Goal: Task Accomplishment & Management: Use online tool/utility

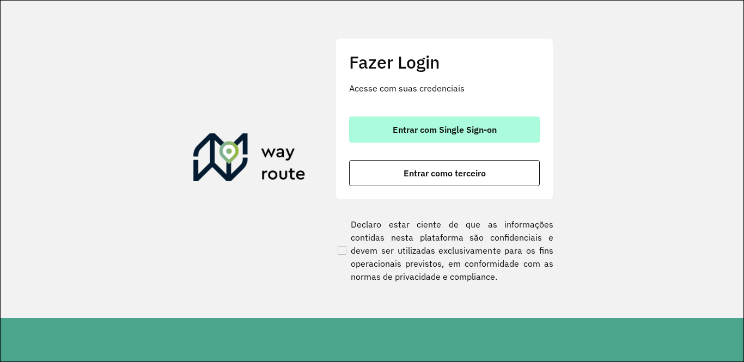
click at [517, 128] on button "Entrar com Single Sign-on" at bounding box center [444, 130] width 191 height 26
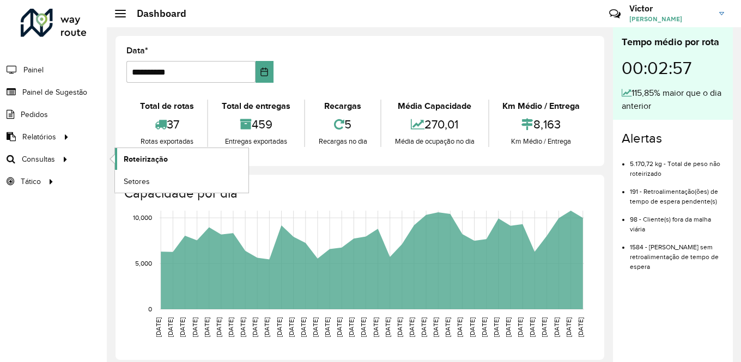
click at [123, 159] on link "Roteirização" at bounding box center [182, 159] width 134 height 22
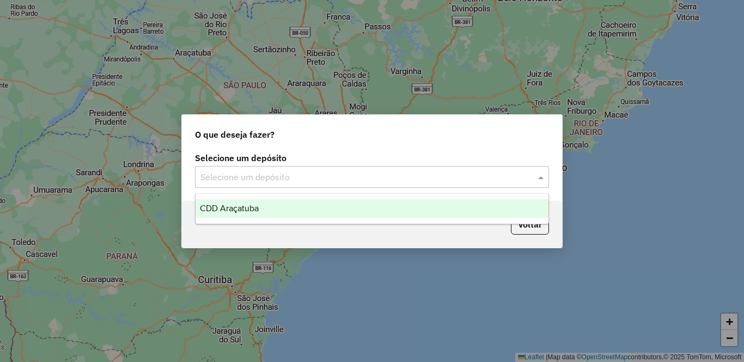
click at [310, 178] on input "text" at bounding box center [362, 177] width 322 height 13
click at [290, 208] on div "CDD Araçatuba" at bounding box center [372, 208] width 353 height 19
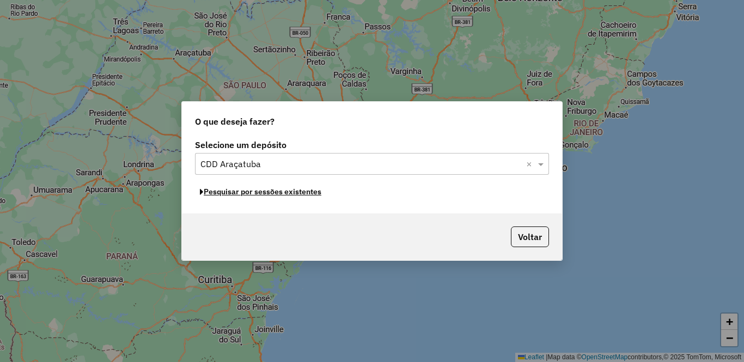
click at [299, 195] on button "Pesquisar por sessões existentes" at bounding box center [260, 192] width 131 height 17
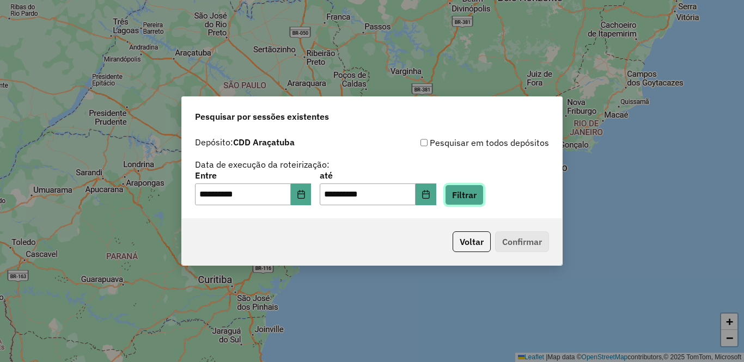
click at [484, 190] on button "Filtrar" at bounding box center [464, 195] width 39 height 21
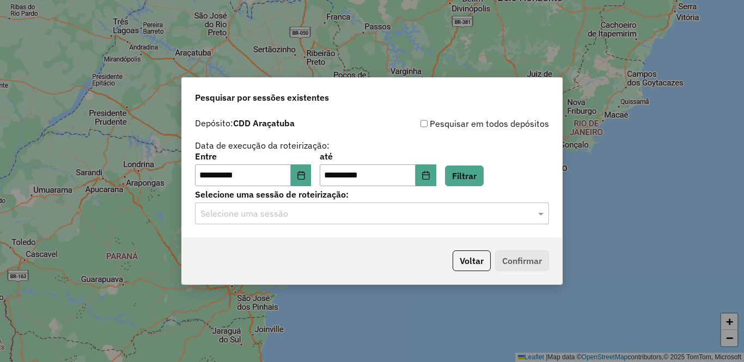
click at [304, 213] on input "text" at bounding box center [362, 214] width 322 height 13
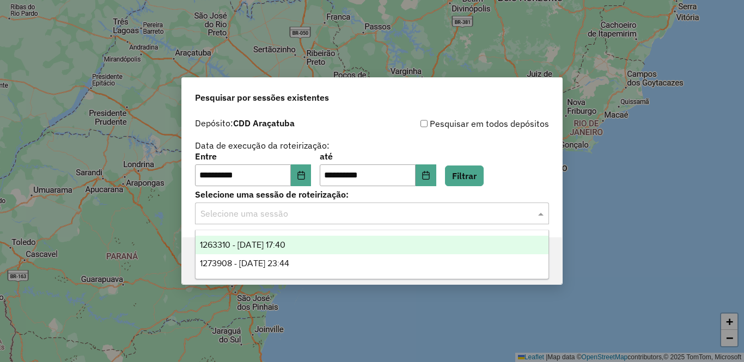
click at [286, 242] on span "1263310 - 11/09/2025 17:40" at bounding box center [243, 244] width 86 height 9
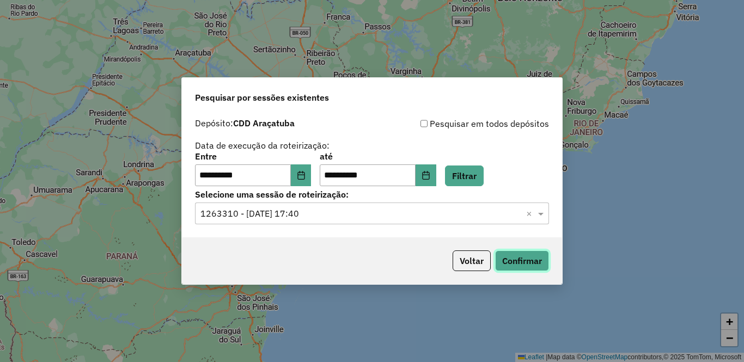
click at [532, 265] on button "Confirmar" at bounding box center [522, 261] width 54 height 21
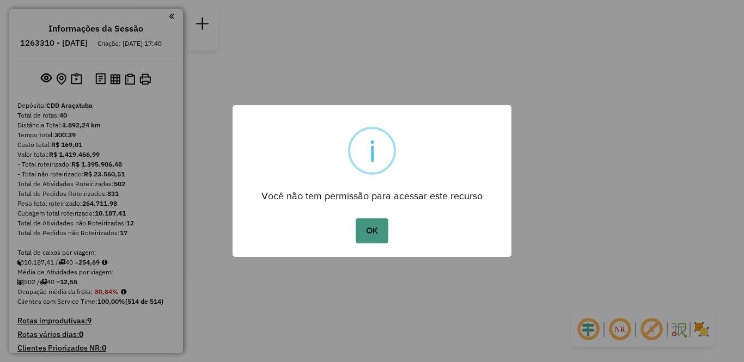
click at [385, 231] on button "OK" at bounding box center [372, 231] width 32 height 25
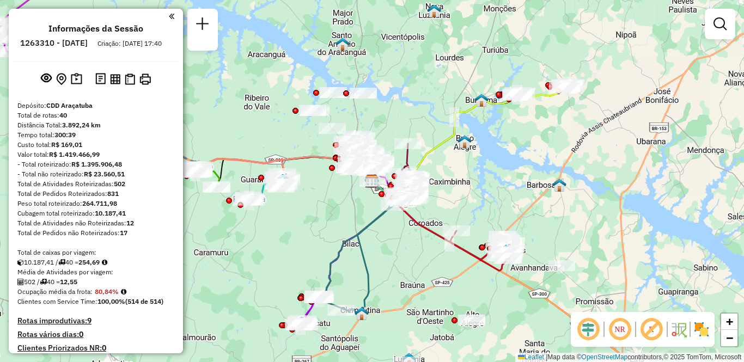
scroll to position [2551, 0]
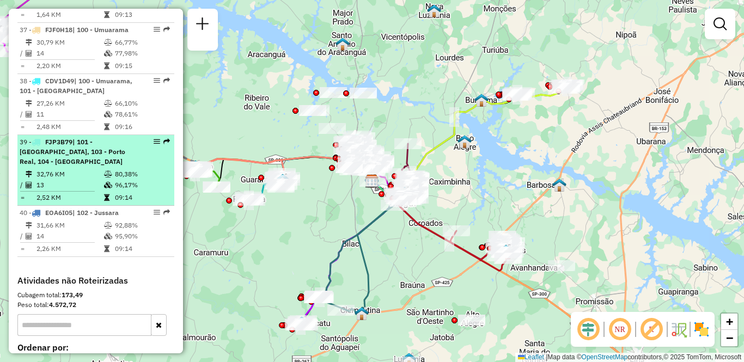
select select "**********"
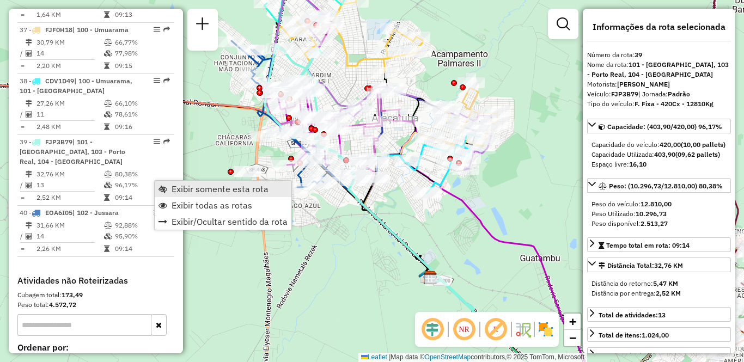
click at [177, 190] on span "Exibir somente esta rota" at bounding box center [220, 189] width 97 height 9
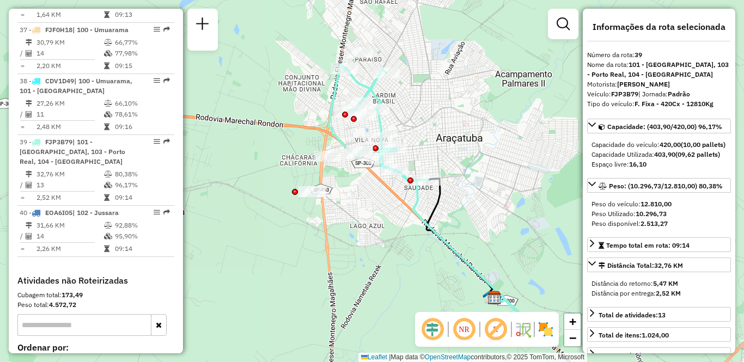
drag, startPoint x: 284, startPoint y: 215, endPoint x: 349, endPoint y: 235, distance: 67.4
click at [349, 235] on div "Janela de atendimento Grade de atendimento Capacidade Transportadoras Veículos …" at bounding box center [372, 181] width 744 height 362
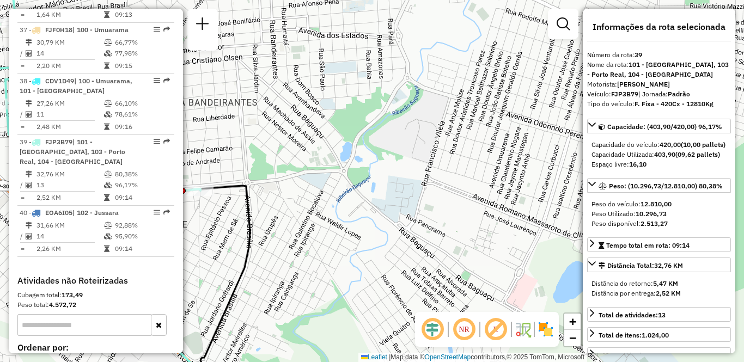
drag, startPoint x: 510, startPoint y: 153, endPoint x: 477, endPoint y: 153, distance: 32.7
click at [477, 153] on div "Janela de atendimento Grade de atendimento Capacidade Transportadoras Veículos …" at bounding box center [372, 181] width 744 height 362
drag, startPoint x: 296, startPoint y: 215, endPoint x: 346, endPoint y: 219, distance: 50.3
click at [346, 219] on div "Janela de atendimento Grade de atendimento Capacidade Transportadoras Veículos …" at bounding box center [372, 181] width 744 height 362
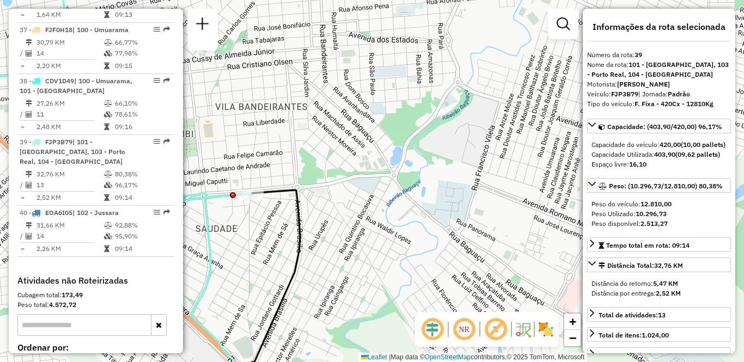
click at [387, 144] on div "Janela de atendimento Grade de atendimento Capacidade Transportadoras Veículos …" at bounding box center [372, 181] width 744 height 362
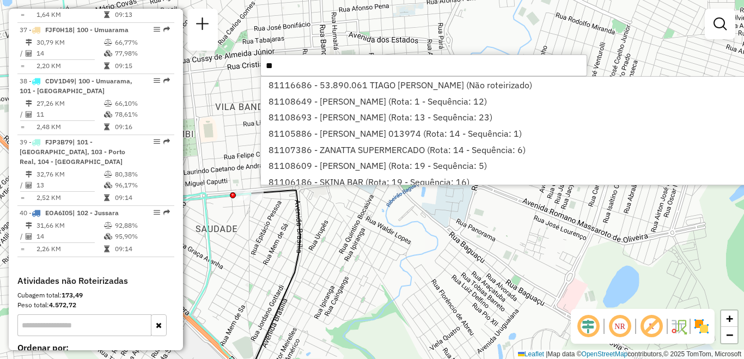
type input "*"
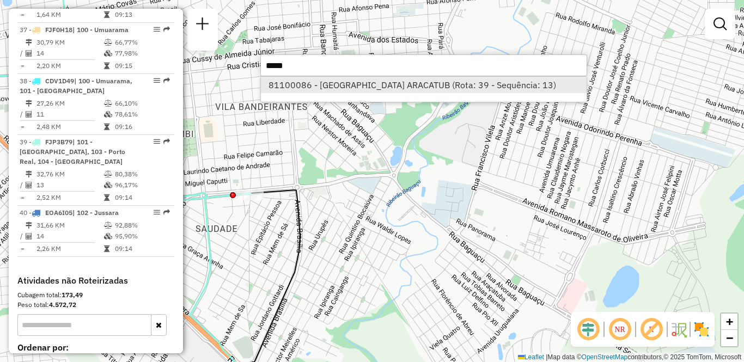
type input "*****"
click at [370, 86] on li "81100086 - [GEOGRAPHIC_DATA] ARACATUB (Rota: 39 - Sequência: 13)" at bounding box center [424, 85] width 326 height 16
select select "**********"
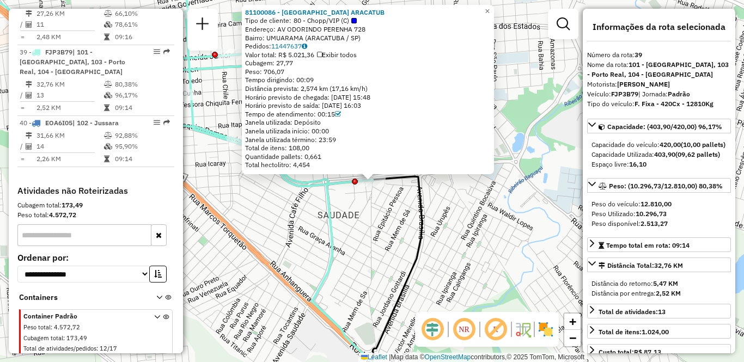
scroll to position [2675, 0]
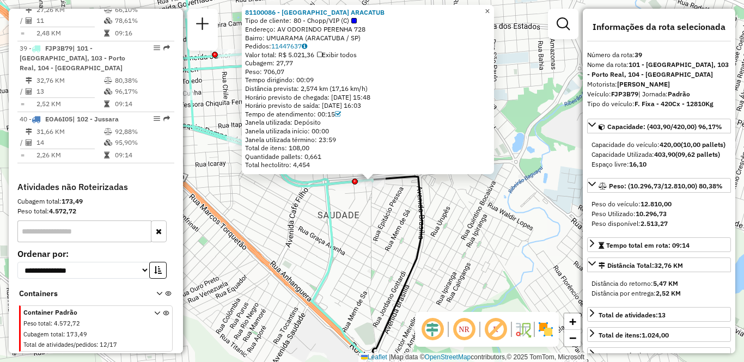
click at [490, 7] on span "×" at bounding box center [487, 11] width 5 height 9
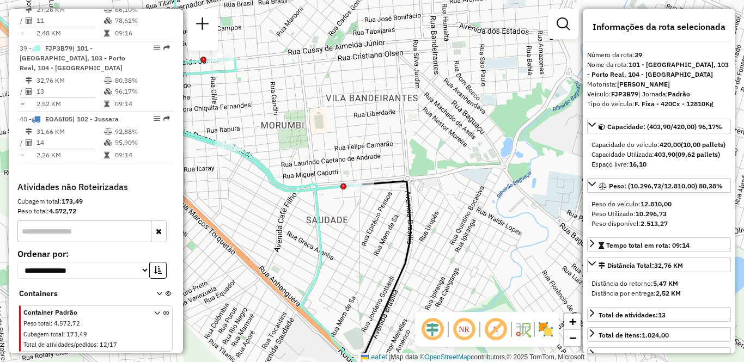
drag, startPoint x: 362, startPoint y: 223, endPoint x: 350, endPoint y: 228, distance: 12.5
click at [350, 228] on div "Janela de atendimento Grade de atendimento Capacidade Transportadoras Veículos …" at bounding box center [372, 181] width 744 height 362
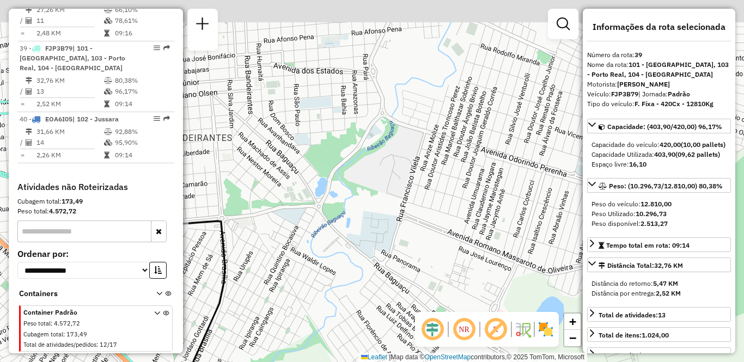
drag, startPoint x: 486, startPoint y: 175, endPoint x: 301, endPoint y: 215, distance: 188.4
click at [301, 215] on div "Janela de atendimento Grade de atendimento Capacidade Transportadoras Veículos …" at bounding box center [372, 181] width 744 height 362
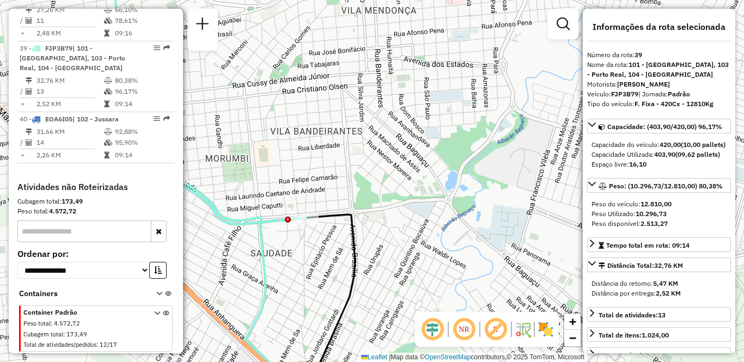
drag, startPoint x: 327, startPoint y: 172, endPoint x: 457, endPoint y: 165, distance: 130.4
click at [457, 165] on div "Janela de atendimento Grade de atendimento Capacidade Transportadoras Veículos …" at bounding box center [372, 181] width 744 height 362
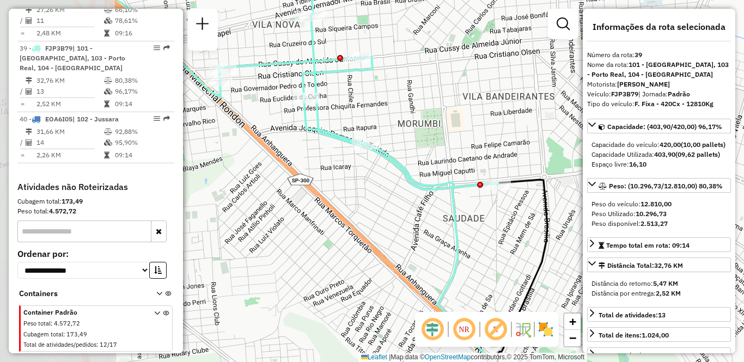
drag, startPoint x: 260, startPoint y: 179, endPoint x: 452, endPoint y: 144, distance: 195.5
click at [452, 144] on div "Janela de atendimento Grade de atendimento Capacidade Transportadoras Veículos …" at bounding box center [372, 181] width 744 height 362
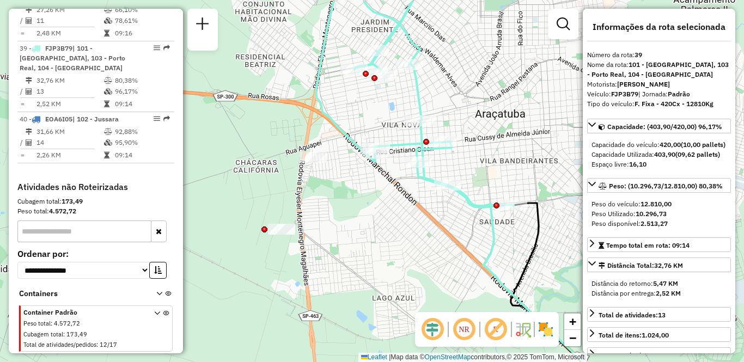
drag, startPoint x: 367, startPoint y: 201, endPoint x: 409, endPoint y: 238, distance: 56.0
click at [409, 238] on div "Janela de atendimento Grade de atendimento Capacidade Transportadoras Veículos …" at bounding box center [372, 181] width 744 height 362
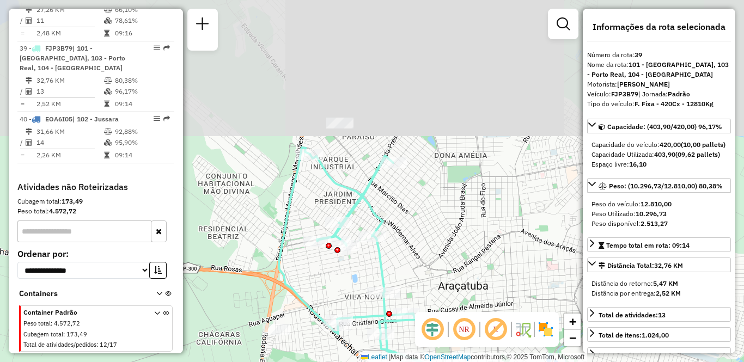
drag, startPoint x: 466, startPoint y: 58, endPoint x: 433, endPoint y: 222, distance: 167.9
click at [433, 222] on div "Janela de atendimento Grade de atendimento Capacidade Transportadoras Veículos …" at bounding box center [372, 181] width 744 height 362
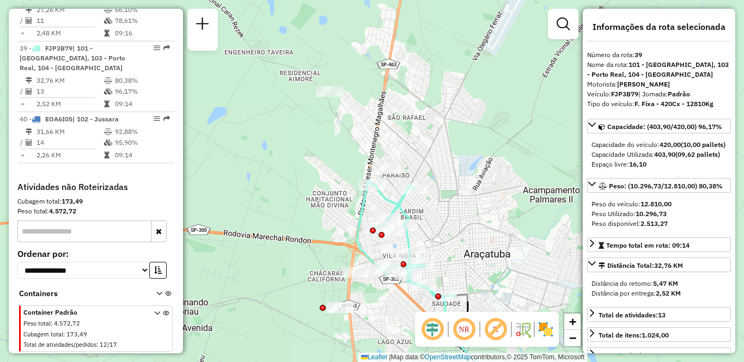
click at [468, 327] on em at bounding box center [464, 330] width 26 height 26
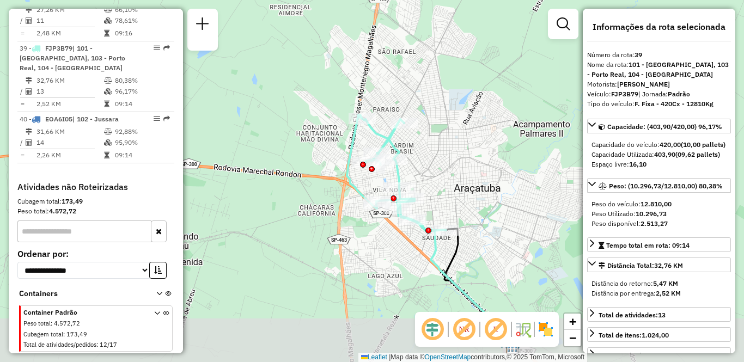
drag, startPoint x: 520, startPoint y: 288, endPoint x: 510, endPoint y: 224, distance: 64.5
click at [510, 224] on div "Janela de atendimento Grade de atendimento Capacidade Transportadoras Veículos …" at bounding box center [372, 181] width 744 height 362
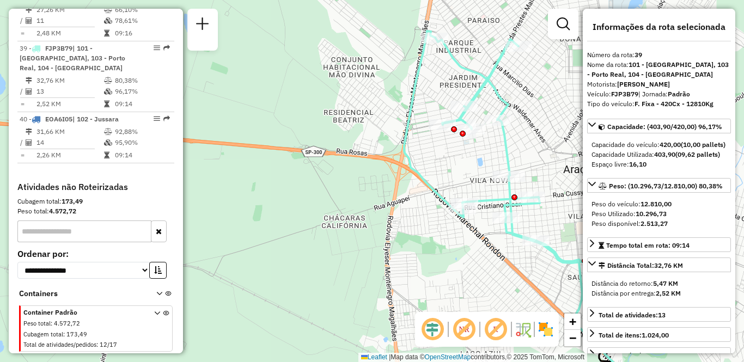
click at [302, 116] on div "Janela de atendimento Grade de atendimento Capacidade Transportadoras Veículos …" at bounding box center [372, 181] width 744 height 362
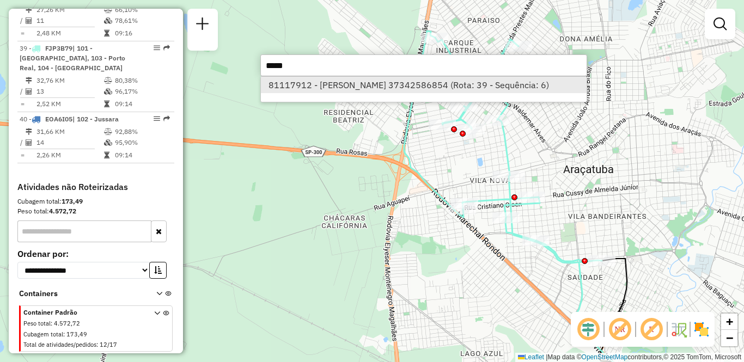
type input "*****"
click at [319, 84] on li "81117912 - [PERSON_NAME] 37342586854 (Rota: 39 - Sequência: 6)" at bounding box center [424, 85] width 326 height 16
select select "**********"
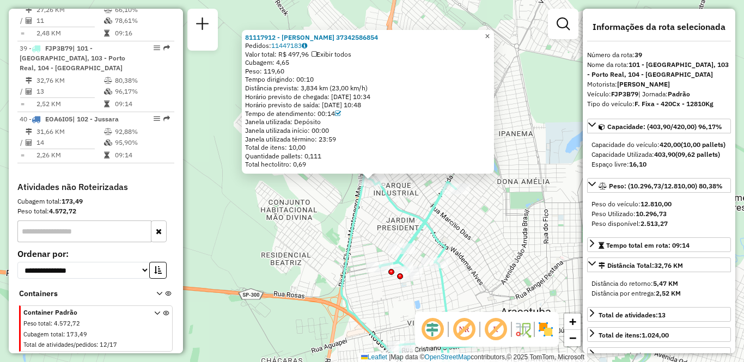
click at [490, 33] on span "×" at bounding box center [487, 36] width 5 height 9
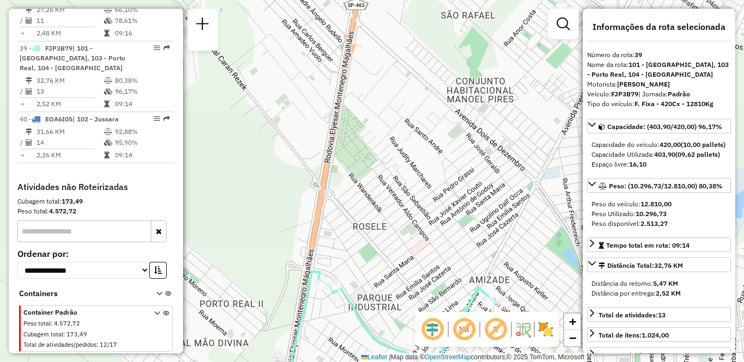
drag, startPoint x: 495, startPoint y: 119, endPoint x: 452, endPoint y: 226, distance: 114.9
click at [452, 226] on div "Janela de atendimento Grade de atendimento Capacidade Transportadoras Veículos …" at bounding box center [372, 181] width 744 height 362
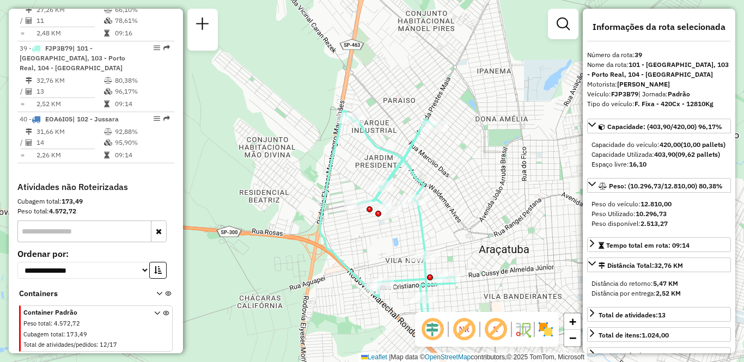
drag, startPoint x: 483, startPoint y: 290, endPoint x: 483, endPoint y: 207, distance: 83.4
click at [483, 207] on div "Janela de atendimento Grade de atendimento Capacidade Transportadoras Veículos …" at bounding box center [372, 181] width 744 height 362
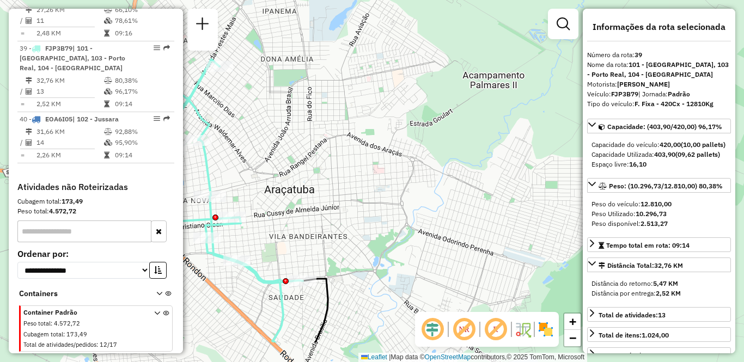
drag, startPoint x: 474, startPoint y: 254, endPoint x: 261, endPoint y: 198, distance: 220.3
click at [261, 198] on div "Janela de atendimento Grade de atendimento Capacidade Transportadoras Veículos …" at bounding box center [372, 181] width 744 height 362
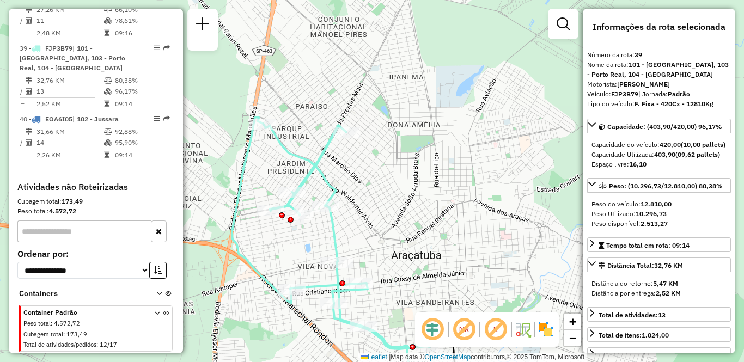
drag, startPoint x: 379, startPoint y: 176, endPoint x: 506, endPoint y: 242, distance: 143.1
click at [506, 242] on div "Janela de atendimento Grade de atendimento Capacidade Transportadoras Veículos …" at bounding box center [372, 181] width 744 height 362
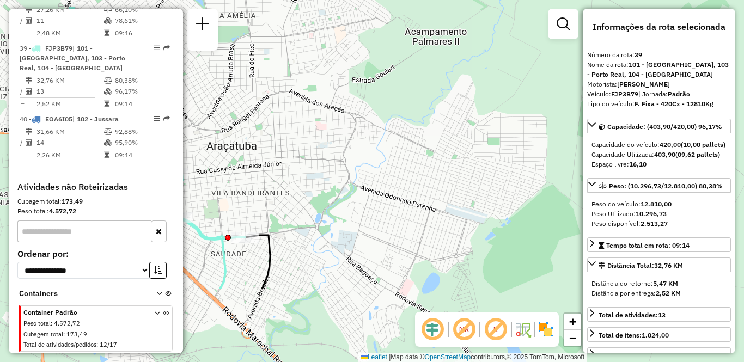
drag, startPoint x: 480, startPoint y: 137, endPoint x: 295, endPoint y: 28, distance: 214.8
click at [295, 28] on div "Janela de atendimento Grade de atendimento Capacidade Transportadoras Veículos …" at bounding box center [372, 181] width 744 height 362
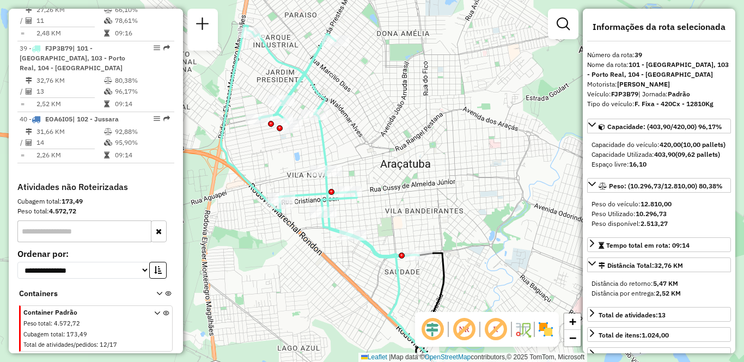
drag, startPoint x: 368, startPoint y: 180, endPoint x: 489, endPoint y: 190, distance: 122.0
click at [489, 190] on div "Janela de atendimento Grade de atendimento Capacidade Transportadoras Veículos …" at bounding box center [372, 181] width 744 height 362
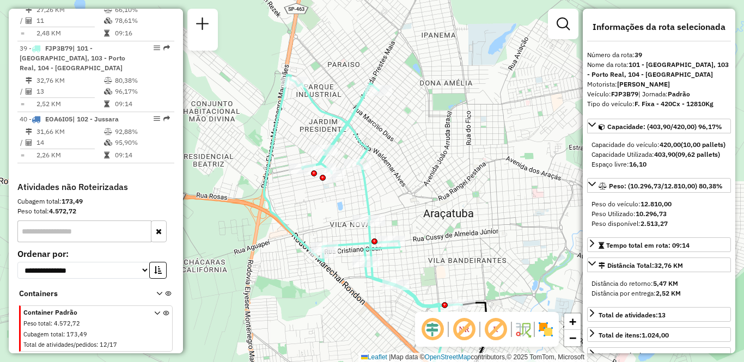
drag, startPoint x: 348, startPoint y: 106, endPoint x: 351, endPoint y: 185, distance: 79.1
click at [351, 185] on div "Janela de atendimento Grade de atendimento Capacidade Transportadoras Veículos …" at bounding box center [372, 181] width 744 height 362
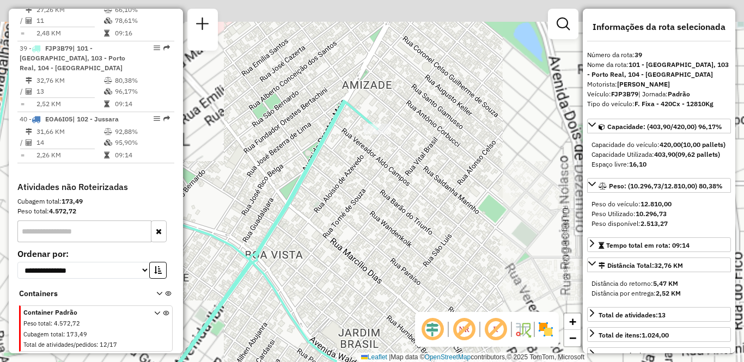
drag, startPoint x: 333, startPoint y: 93, endPoint x: 351, endPoint y: 147, distance: 56.7
click at [351, 147] on div "Janela de atendimento Grade de atendimento Capacidade Transportadoras Veículos …" at bounding box center [372, 181] width 744 height 362
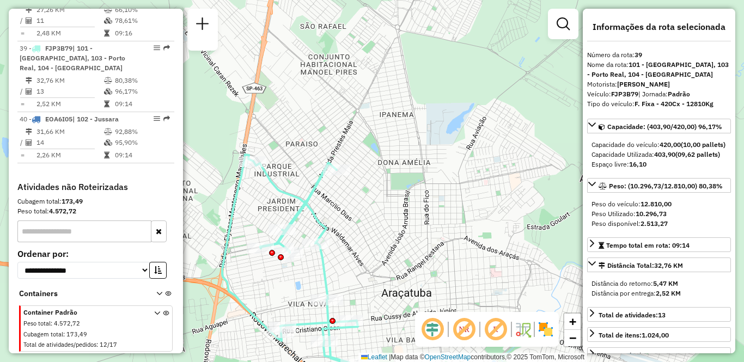
drag, startPoint x: 308, startPoint y: 192, endPoint x: 355, endPoint y: 178, distance: 49.5
click at [355, 178] on icon at bounding box center [321, 271] width 198 height 232
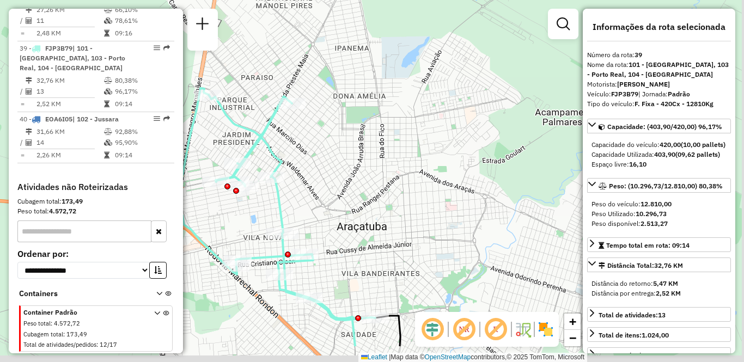
drag, startPoint x: 461, startPoint y: 207, endPoint x: 278, endPoint y: 68, distance: 230.2
click at [278, 68] on div "Janela de atendimento Grade de atendimento Capacidade Transportadoras Veículos …" at bounding box center [372, 181] width 744 height 362
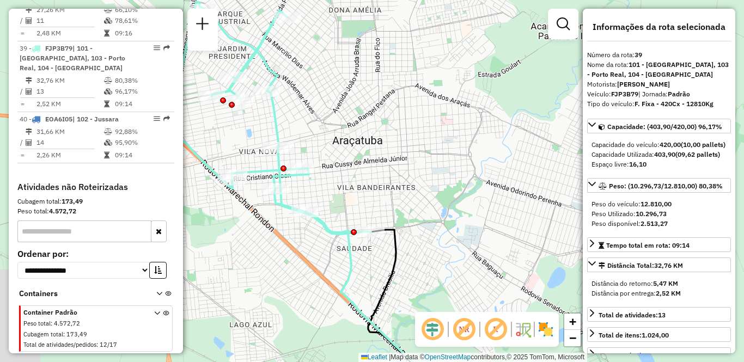
drag, startPoint x: 316, startPoint y: 146, endPoint x: 420, endPoint y: 151, distance: 104.2
click at [420, 151] on div "Janela de atendimento Grade de atendimento Capacidade Transportadoras Veículos …" at bounding box center [372, 181] width 744 height 362
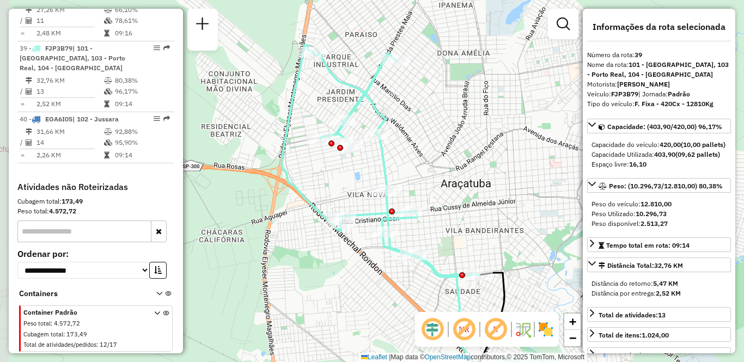
drag, startPoint x: 332, startPoint y: 105, endPoint x: 417, endPoint y: 144, distance: 93.6
click at [417, 144] on div "Janela de atendimento Grade de atendimento Capacidade Transportadoras Veículos …" at bounding box center [372, 181] width 744 height 362
drag, startPoint x: 464, startPoint y: 178, endPoint x: 464, endPoint y: 172, distance: 6.6
click at [464, 172] on div "Janela de atendimento Grade de atendimento Capacidade Transportadoras Veículos …" at bounding box center [372, 181] width 744 height 362
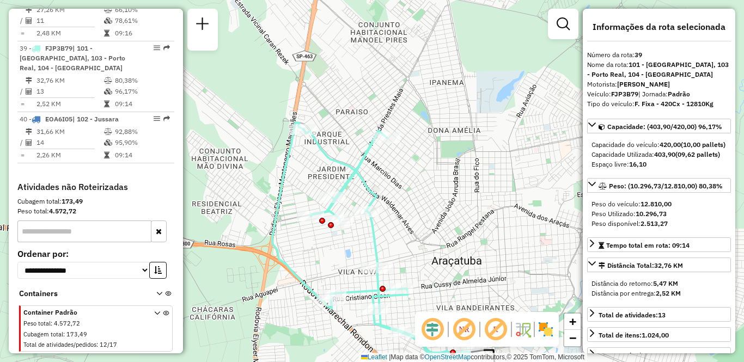
drag, startPoint x: 445, startPoint y: 109, endPoint x: 435, endPoint y: 190, distance: 81.2
click at [435, 190] on div "Janela de atendimento Grade de atendimento Capacidade Transportadoras Veículos …" at bounding box center [372, 181] width 744 height 362
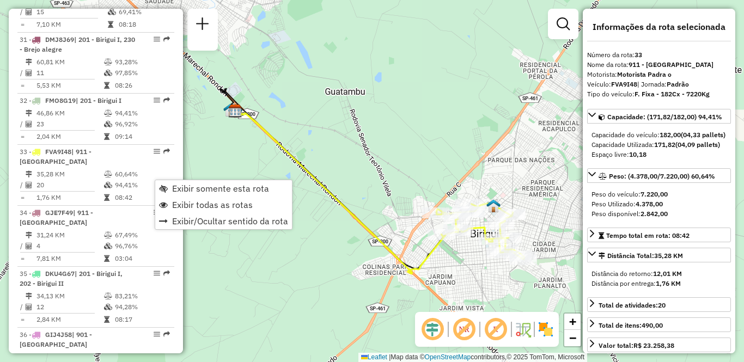
drag, startPoint x: 188, startPoint y: 186, endPoint x: 397, endPoint y: 106, distance: 223.9
click at [397, 106] on hb-router-mapa "Exibir somente esta rota Exibir todas as rotas Exibir/Ocultar sentido da rota I…" at bounding box center [372, 181] width 744 height 362
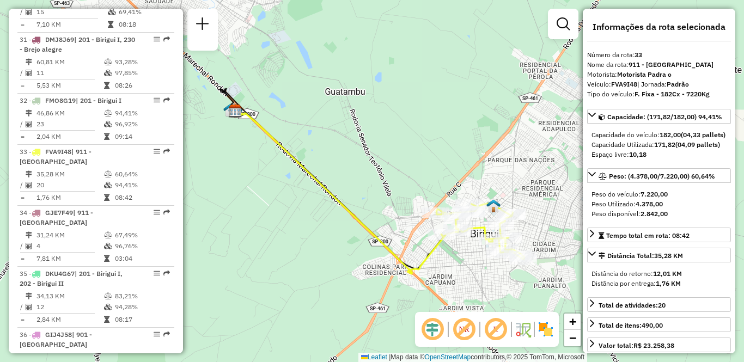
click at [551, 335] on img at bounding box center [545, 329] width 17 height 17
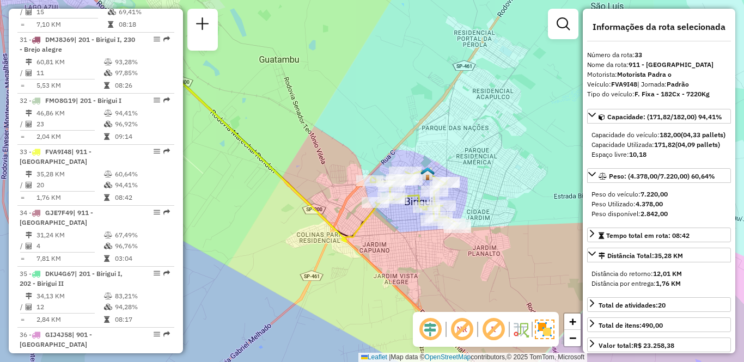
drag, startPoint x: 548, startPoint y: 217, endPoint x: 470, endPoint y: 175, distance: 88.5
click at [470, 175] on div "Janela de atendimento Grade de atendimento Capacidade Transportadoras Veículos …" at bounding box center [372, 181] width 744 height 362
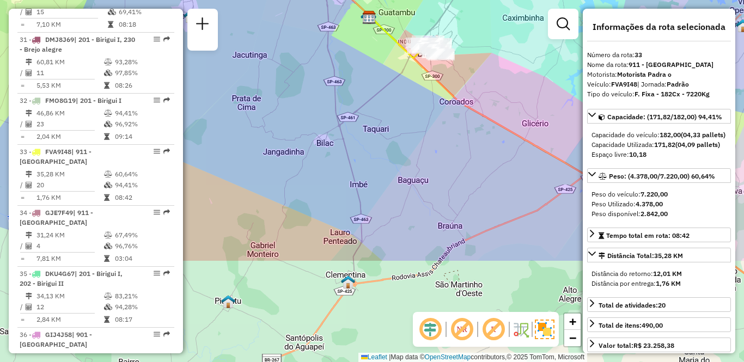
drag, startPoint x: 390, startPoint y: 270, endPoint x: 391, endPoint y: 132, distance: 137.9
click at [391, 132] on div "Janela de atendimento Grade de atendimento Capacidade Transportadoras Veículos …" at bounding box center [372, 181] width 744 height 362
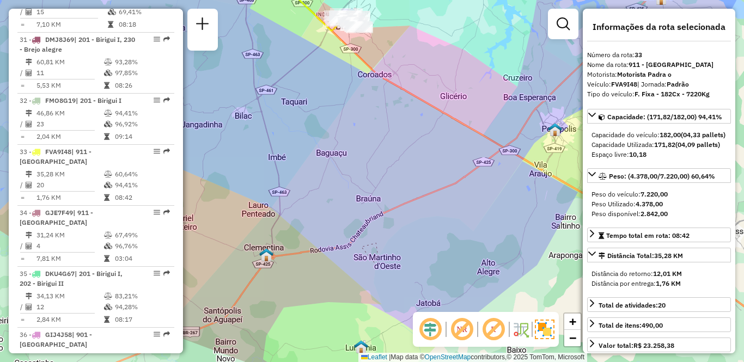
drag, startPoint x: 451, startPoint y: 231, endPoint x: 369, endPoint y: 204, distance: 86.2
click at [369, 204] on div "Janela de atendimento Grade de atendimento Capacidade Transportadoras Veículos …" at bounding box center [372, 181] width 744 height 362
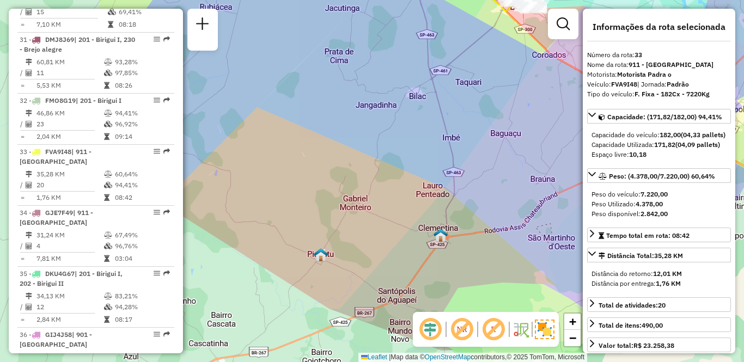
drag, startPoint x: 259, startPoint y: 186, endPoint x: 406, endPoint y: 168, distance: 147.7
click at [406, 168] on div "Janela de atendimento Grade de atendimento Capacidade Transportadoras Veículos …" at bounding box center [372, 181] width 744 height 362
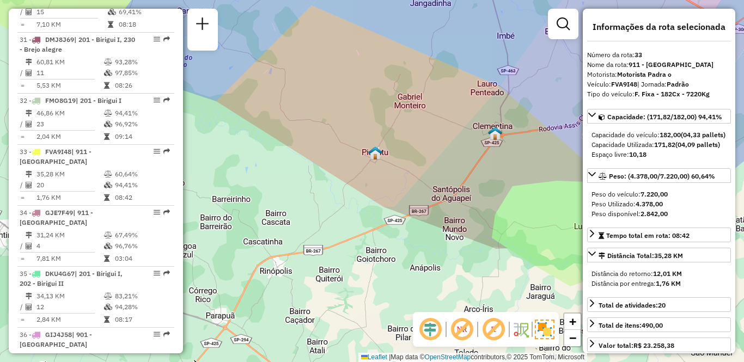
drag, startPoint x: 356, startPoint y: 262, endPoint x: 410, endPoint y: 160, distance: 115.6
click at [410, 160] on div "Janela de atendimento Grade de atendimento Capacidade Transportadoras Veículos …" at bounding box center [372, 181] width 744 height 362
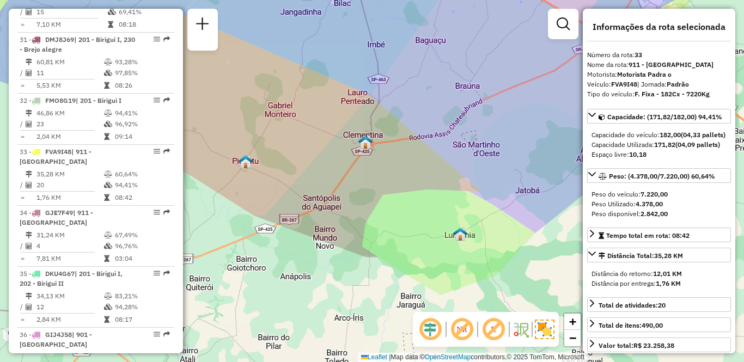
drag, startPoint x: 441, startPoint y: 161, endPoint x: 311, endPoint y: 169, distance: 130.0
click at [311, 169] on div "Janela de atendimento Grade de atendimento Capacidade Transportadoras Veículos …" at bounding box center [372, 181] width 744 height 362
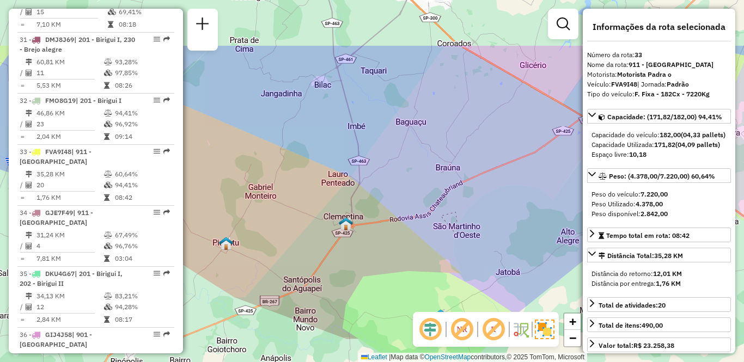
drag, startPoint x: 311, startPoint y: 169, endPoint x: 292, endPoint y: 251, distance: 84.1
click at [292, 251] on div "Janela de atendimento Grade de atendimento Capacidade Transportadoras Veículos …" at bounding box center [372, 181] width 744 height 362
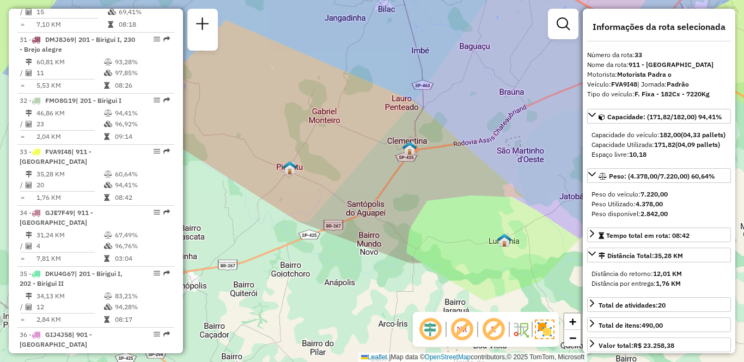
drag, startPoint x: 444, startPoint y: 225, endPoint x: 468, endPoint y: 204, distance: 31.3
click at [468, 204] on div "Janela de atendimento Grade de atendimento Capacidade Transportadoras Veículos …" at bounding box center [372, 181] width 744 height 362
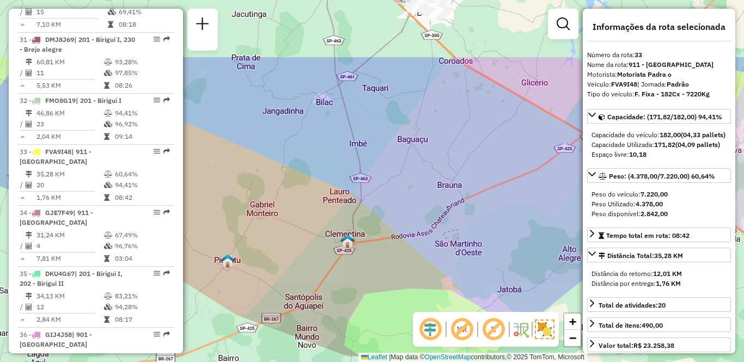
drag, startPoint x: 485, startPoint y: 199, endPoint x: 384, endPoint y: 319, distance: 156.6
click at [384, 319] on div "Janela de atendimento Grade de atendimento Capacidade Transportadoras Veículos …" at bounding box center [372, 181] width 744 height 362
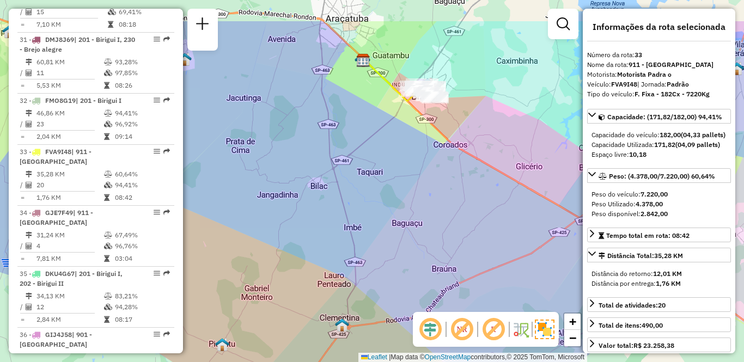
drag, startPoint x: 351, startPoint y: 82, endPoint x: 384, endPoint y: 140, distance: 66.6
click at [384, 140] on div "Janela de atendimento Grade de atendimento Capacidade Transportadoras Veículos …" at bounding box center [372, 181] width 744 height 362
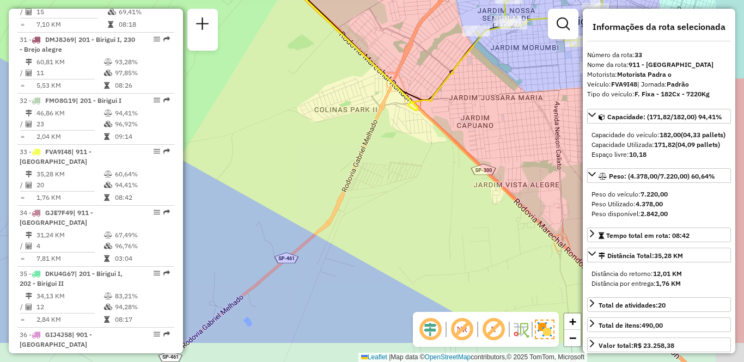
drag, startPoint x: 428, startPoint y: 248, endPoint x: 390, endPoint y: 193, distance: 67.7
click at [390, 193] on div "Janela de atendimento Grade de atendimento Capacidade Transportadoras Veículos …" at bounding box center [372, 181] width 744 height 362
